Goal: Task Accomplishment & Management: Use online tool/utility

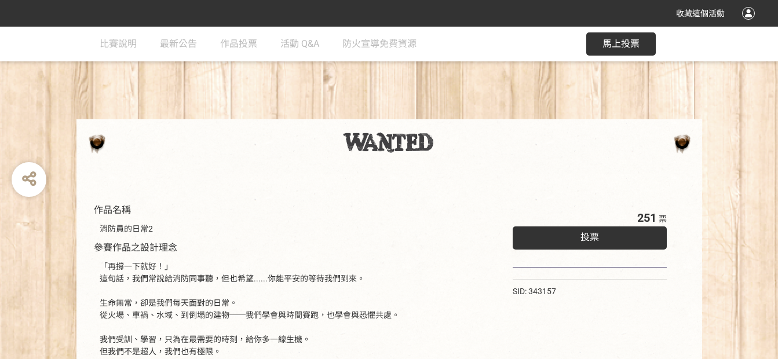
click at [572, 241] on div "投票" at bounding box center [589, 237] width 155 height 23
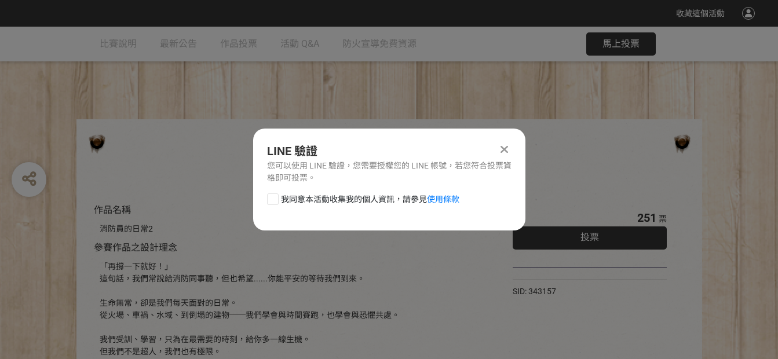
click at [275, 197] on div at bounding box center [273, 199] width 12 height 12
checkbox input "true"
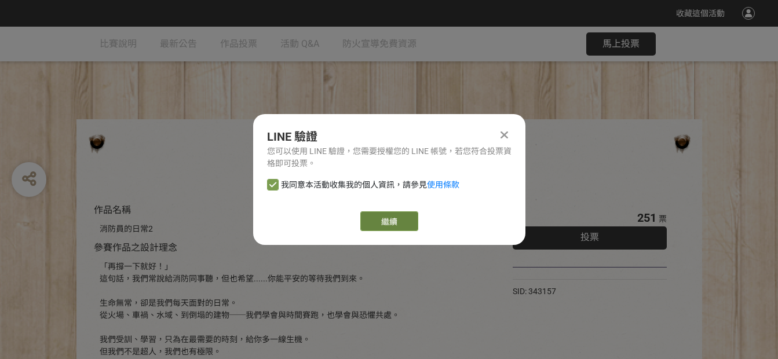
click at [402, 223] on link "繼續" at bounding box center [389, 221] width 58 height 20
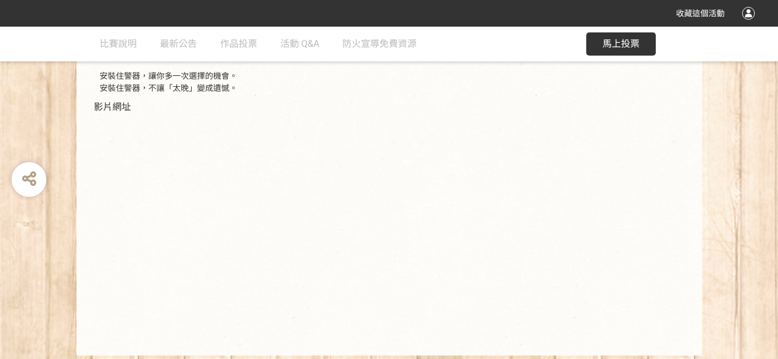
scroll to position [405, 0]
